Goal: Information Seeking & Learning: Learn about a topic

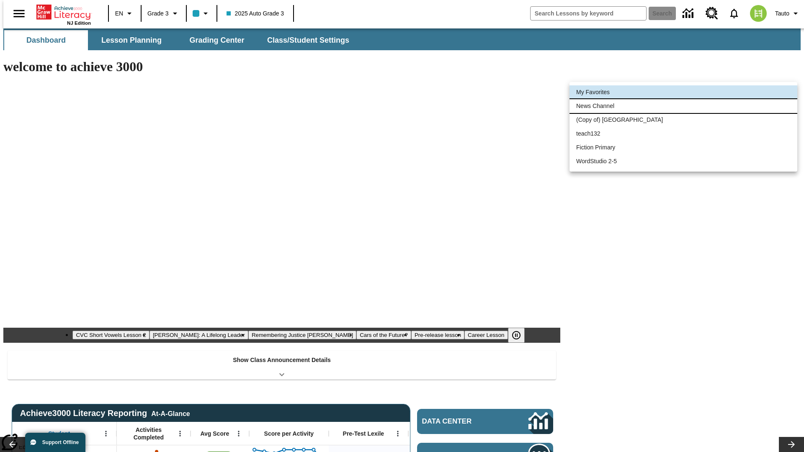
click at [683, 106] on li "News Channel" at bounding box center [683, 106] width 228 height 14
type input "120"
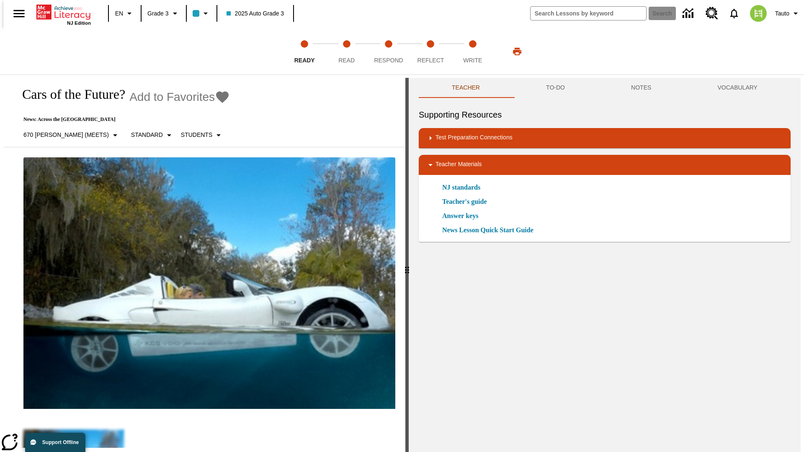
click at [216, 97] on icon "Add to Favorites - Cars of the Future?" at bounding box center [222, 97] width 13 height 12
